Goal: Task Accomplishment & Management: Complete application form

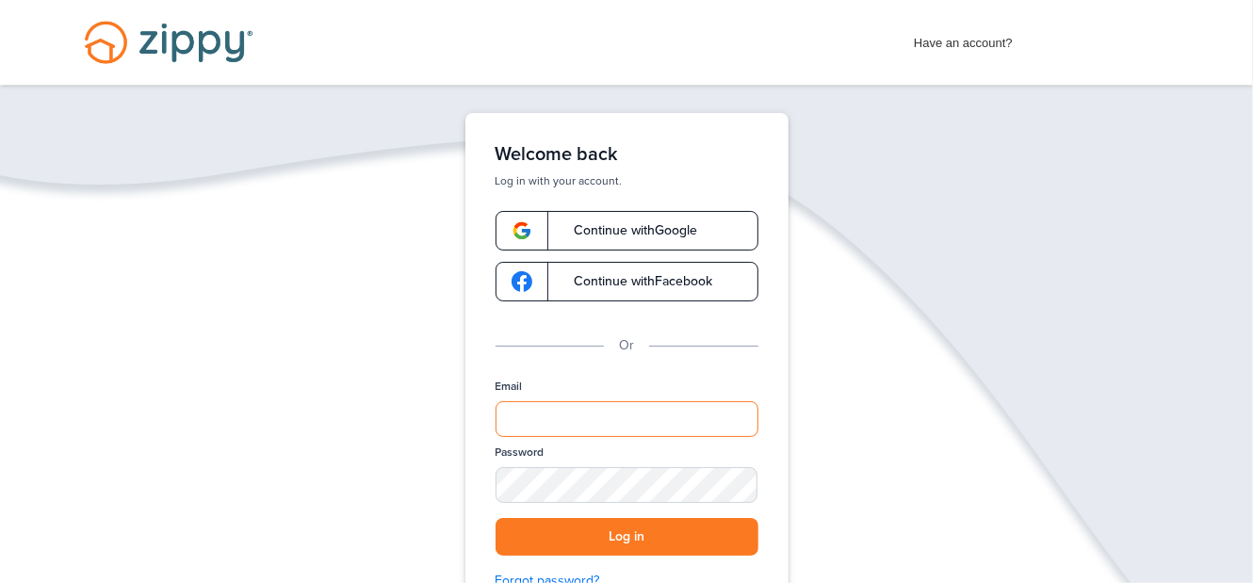
click at [520, 422] on input "Email" at bounding box center [627, 419] width 263 height 36
type input "**********"
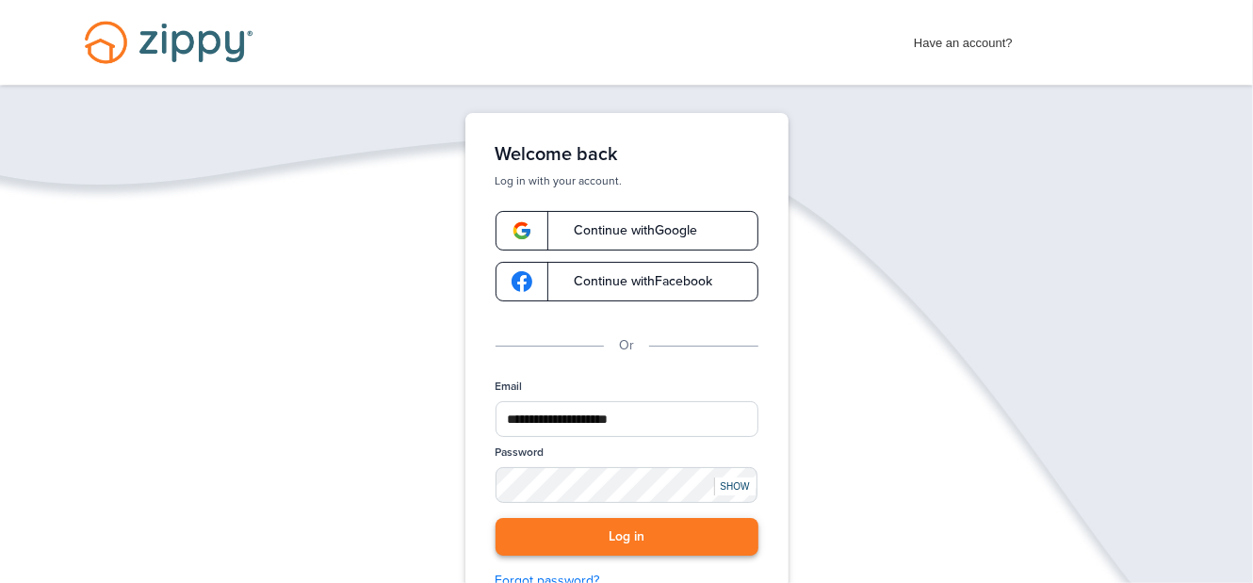
click at [627, 529] on button "Log in" at bounding box center [627, 537] width 263 height 39
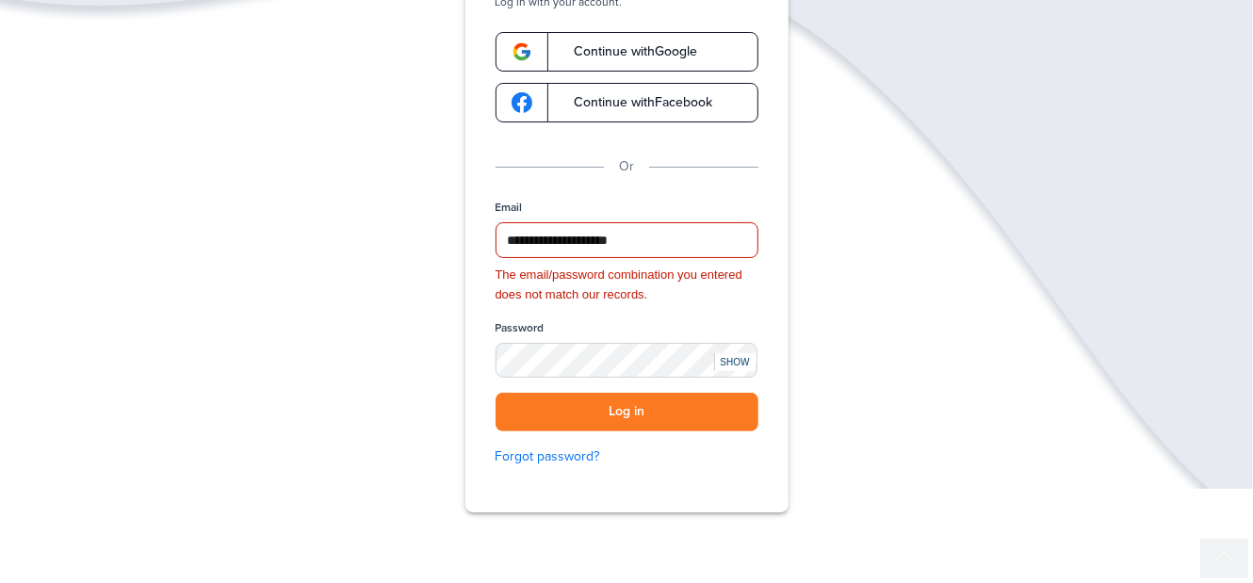
scroll to position [188, 0]
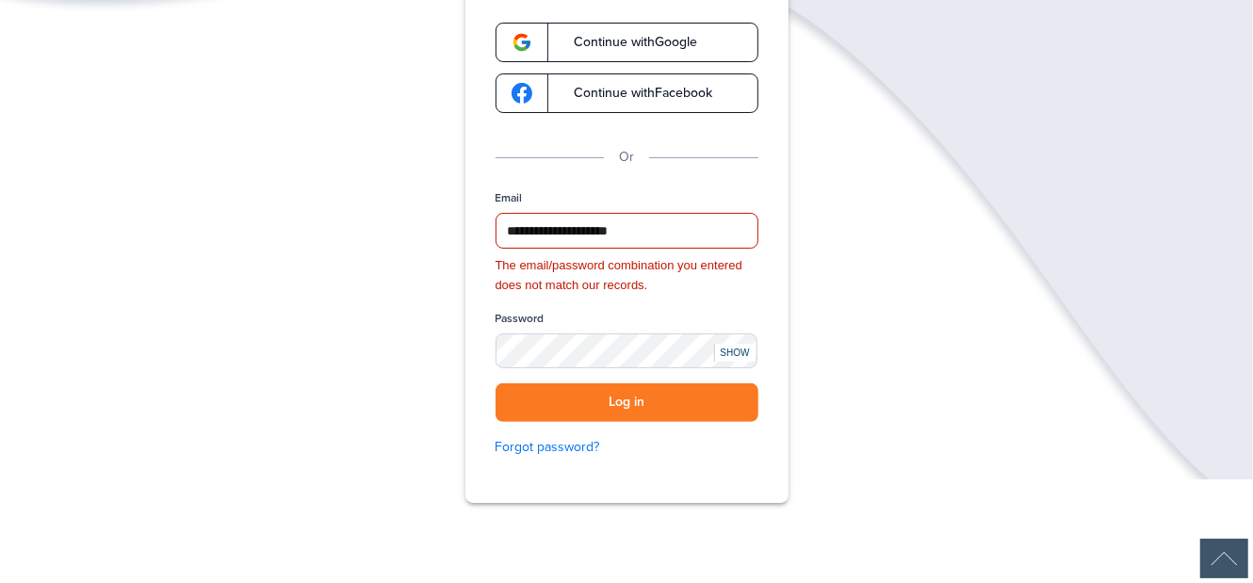
click at [724, 348] on div "SHOW" at bounding box center [734, 353] width 41 height 18
click at [550, 445] on link "Forgot password?" at bounding box center [627, 447] width 263 height 21
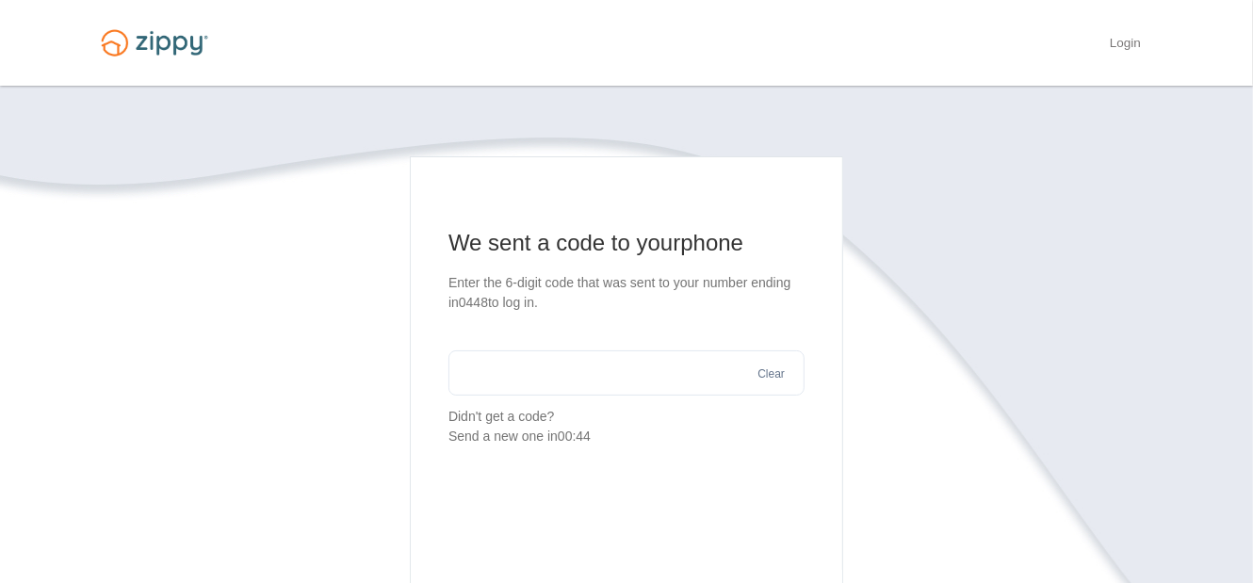
click at [478, 380] on input "text" at bounding box center [627, 373] width 356 height 45
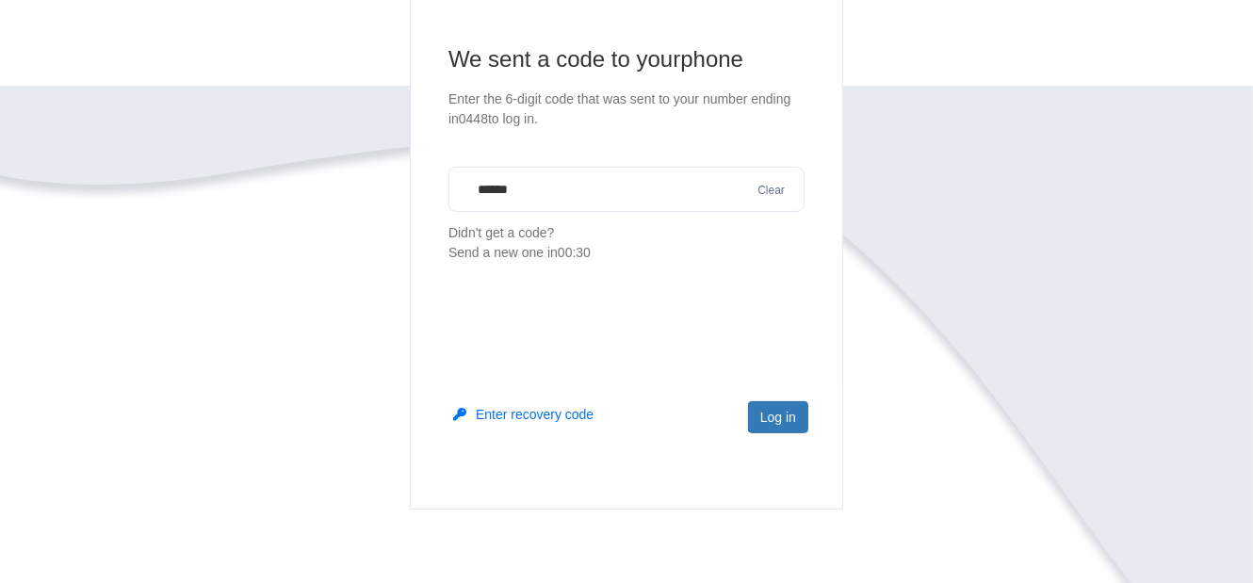
scroll to position [188, 0]
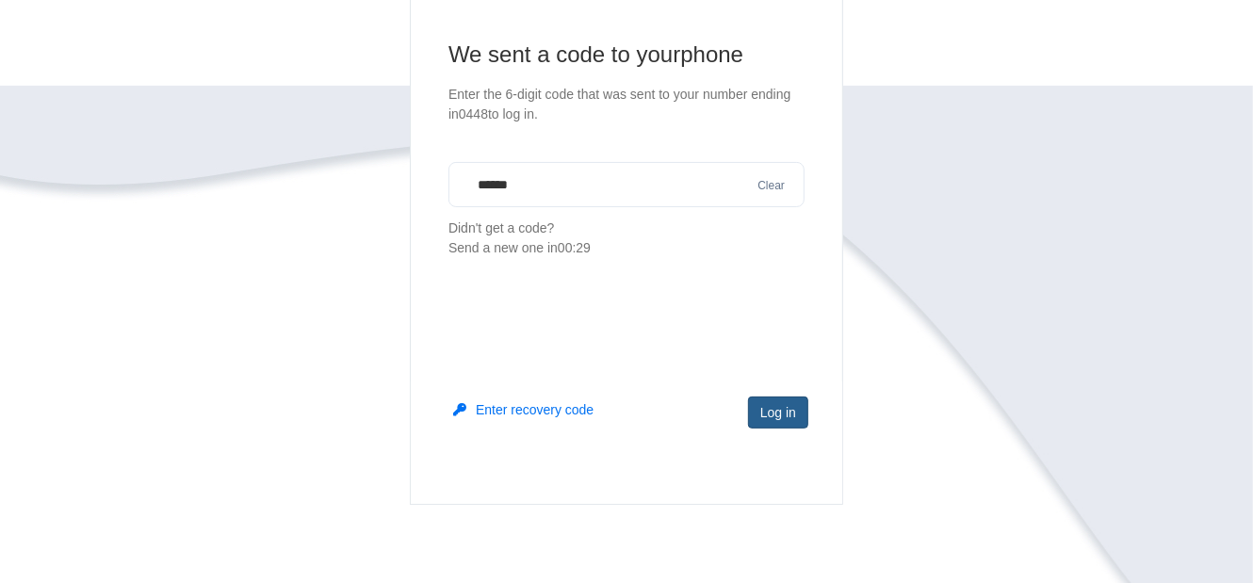
type input "******"
click at [780, 413] on button "Log in" at bounding box center [778, 413] width 60 height 32
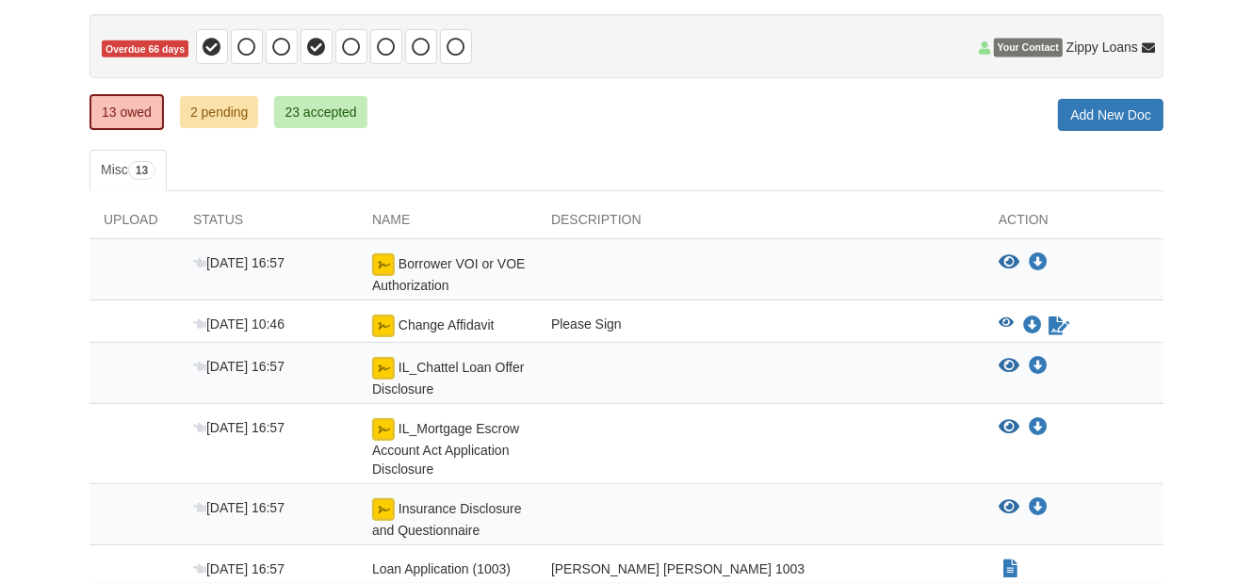
scroll to position [188, 0]
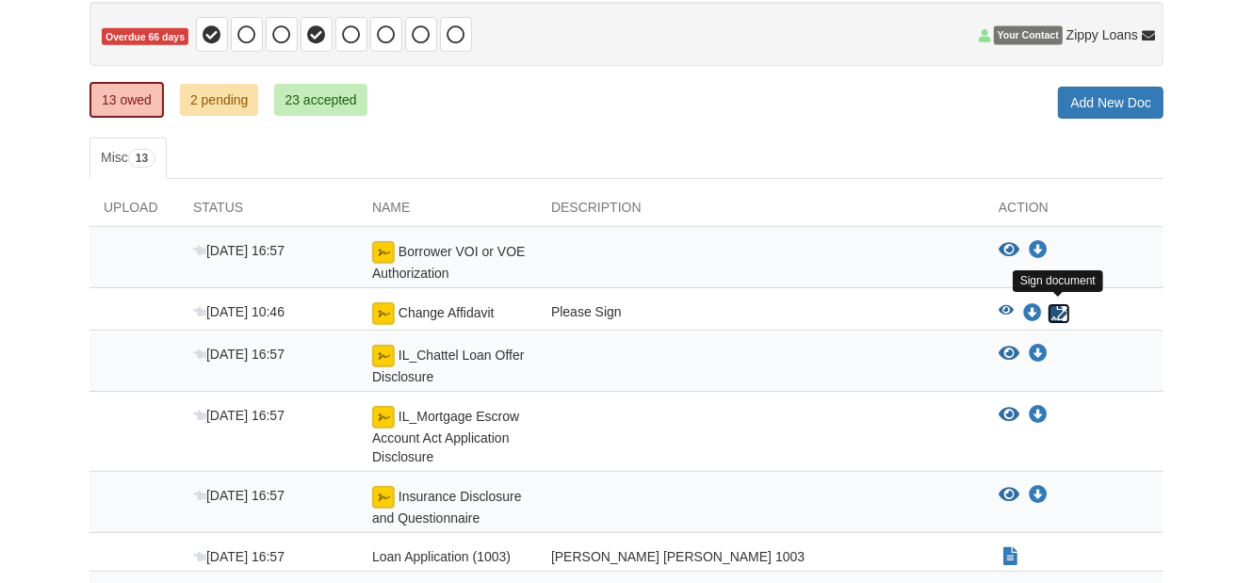
click at [1057, 310] on icon "Sign Form" at bounding box center [1059, 313] width 21 height 19
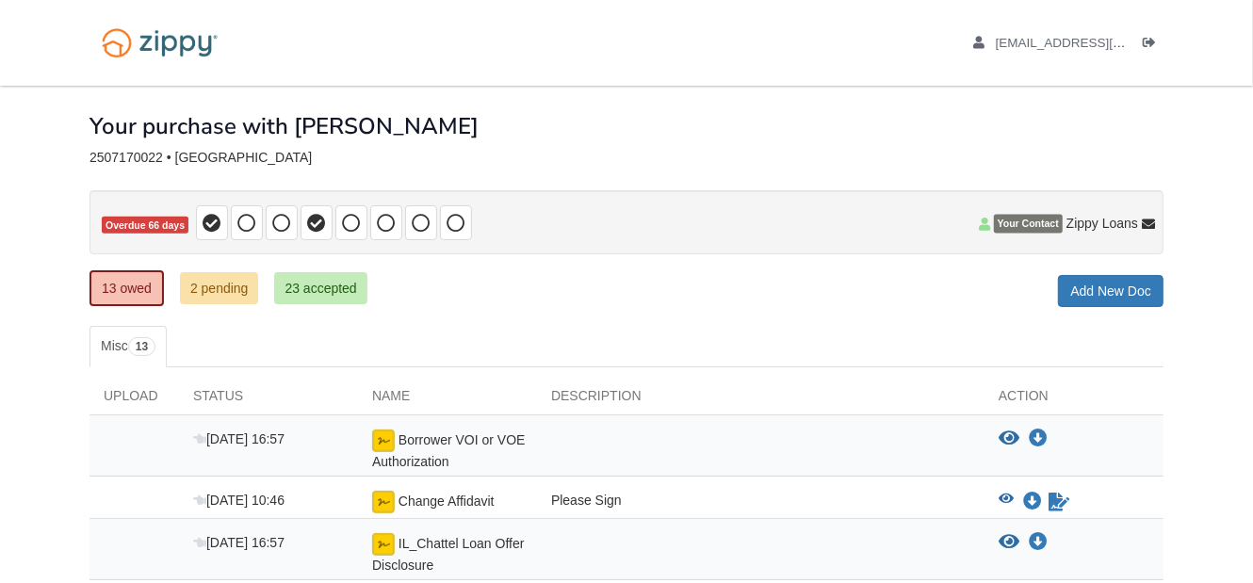
click at [701, 502] on div "Please Sign" at bounding box center [761, 502] width 448 height 23
click at [639, 495] on div "Please Sign" at bounding box center [761, 502] width 448 height 23
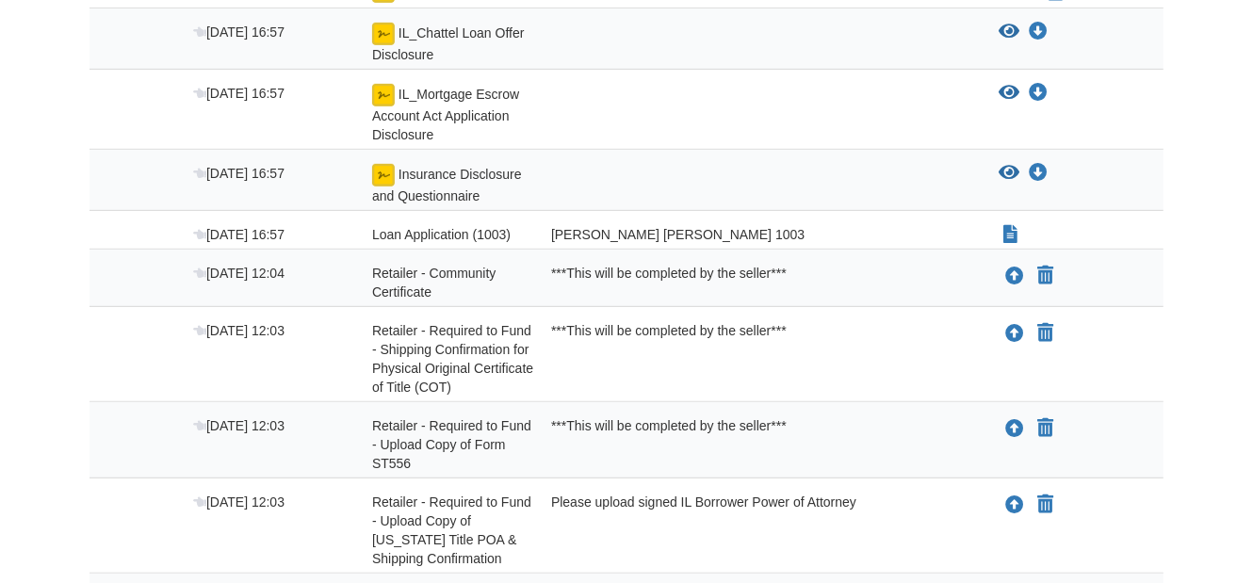
scroll to position [471, 0]
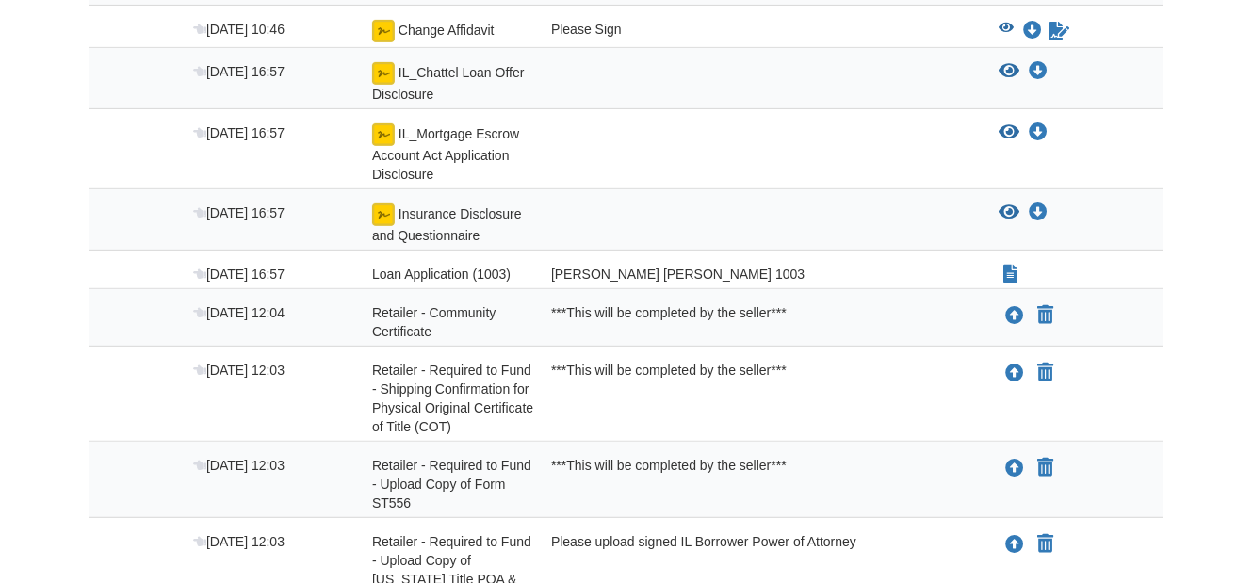
click at [566, 83] on div at bounding box center [761, 82] width 448 height 41
click at [1039, 67] on icon "Download IL_Chattel Loan Offer Disclosure" at bounding box center [1038, 71] width 19 height 19
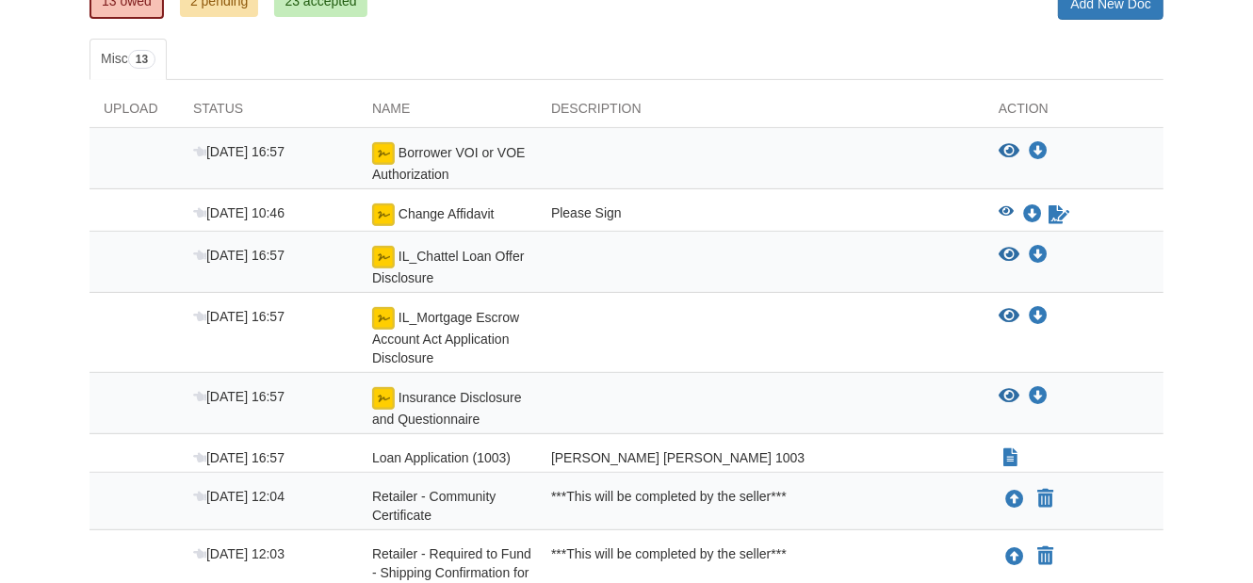
scroll to position [283, 0]
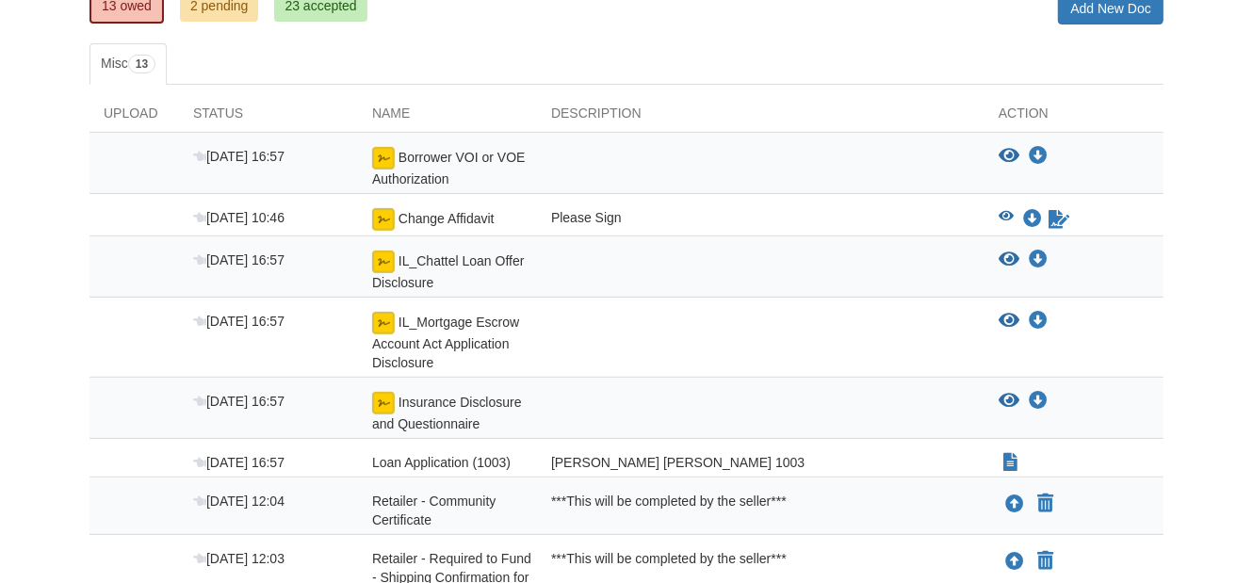
click at [1176, 87] on div "× × × Pending Add Document Notice document will be included in the email sent t…" at bounding box center [626, 483] width 1103 height 1361
